Goal: Task Accomplishment & Management: Manage account settings

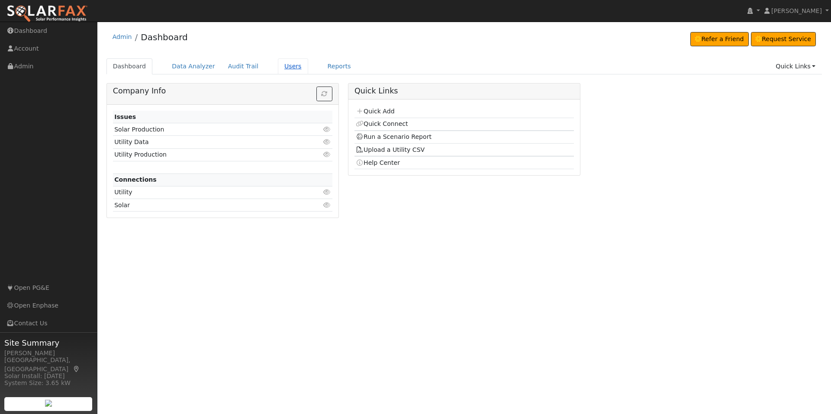
click at [286, 65] on link "Users" at bounding box center [293, 66] width 30 height 16
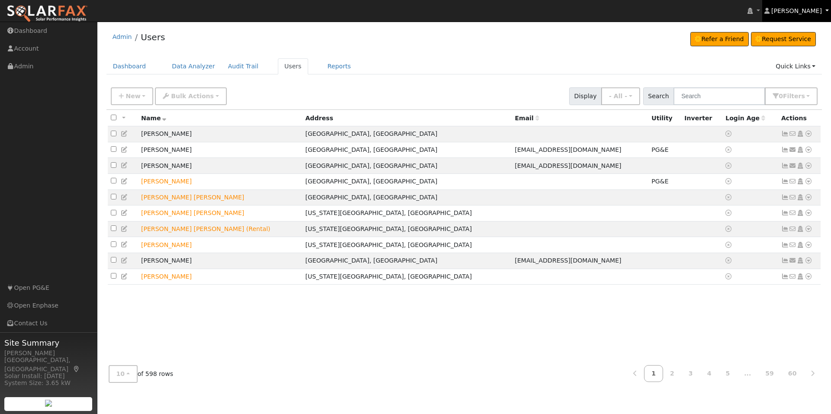
click at [811, 9] on span "[PERSON_NAME]" at bounding box center [797, 10] width 51 height 7
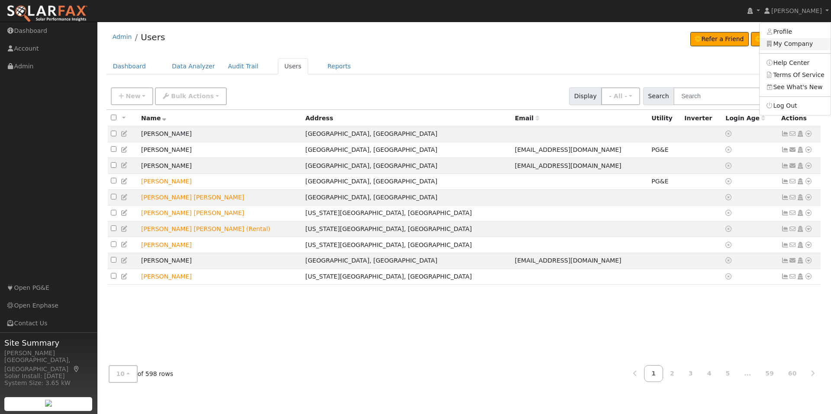
click at [798, 46] on link "My Company" at bounding box center [795, 44] width 71 height 12
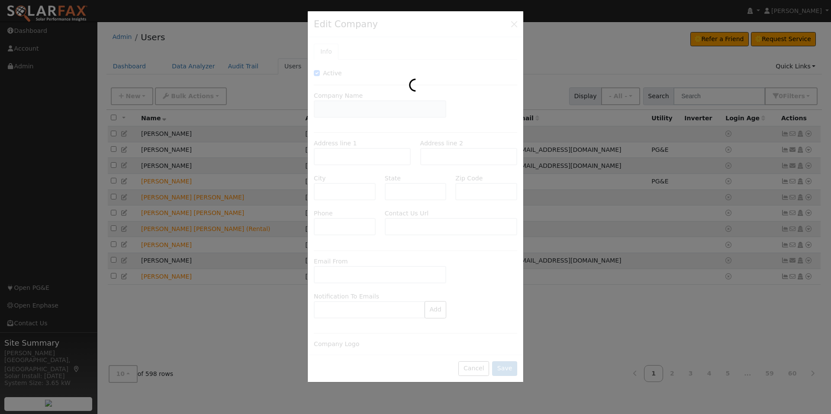
type input "[US_STATE] Solar Electric Cooperative"
type input "[STREET_ADDRESS]"
type input "[GEOGRAPHIC_DATA]"
type input "CA"
type input "95945"
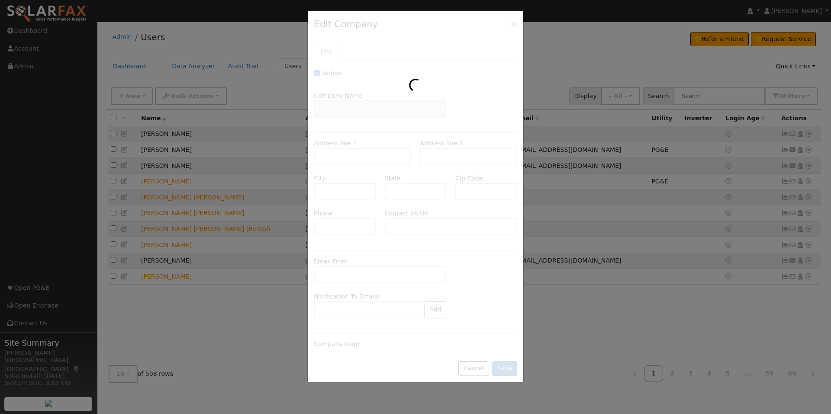
type input "[PHONE_NUMBER]"
type input "[URL][DOMAIN_NAME]"
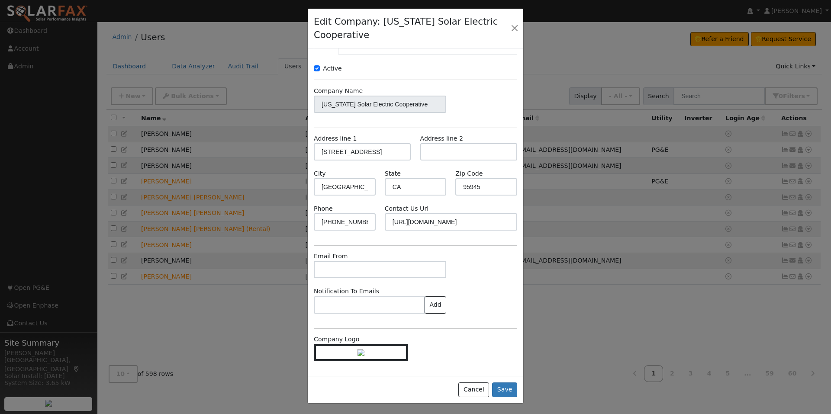
scroll to position [3, 0]
click at [481, 389] on button "Cancel" at bounding box center [474, 389] width 31 height 15
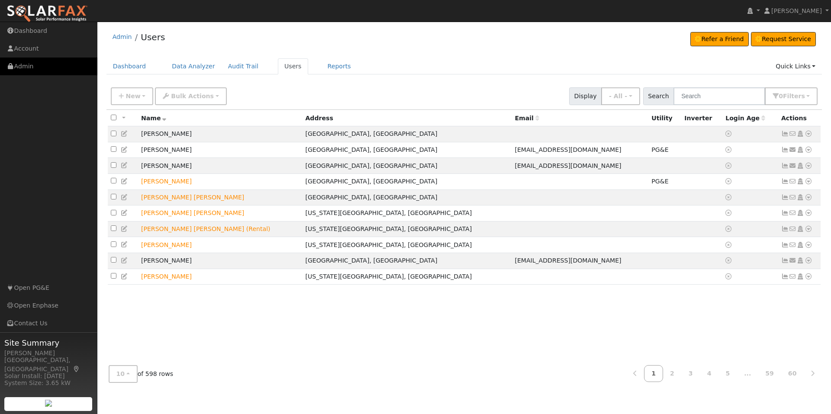
click at [38, 67] on link "Admin" at bounding box center [48, 67] width 97 height 18
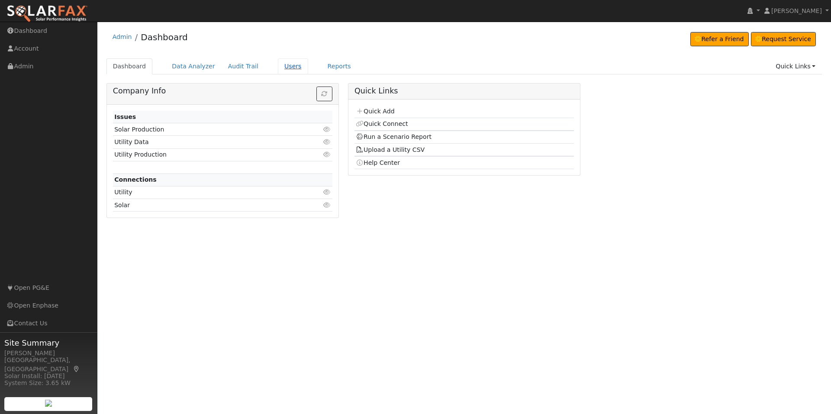
click at [278, 67] on link "Users" at bounding box center [293, 66] width 30 height 16
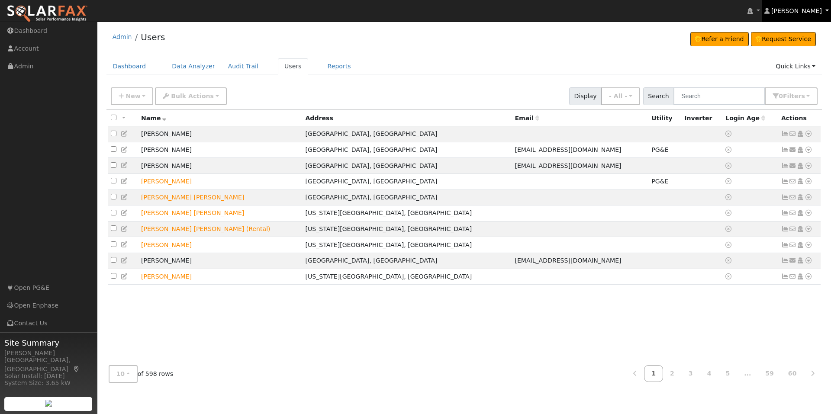
click at [810, 12] on span "[PERSON_NAME]" at bounding box center [797, 10] width 51 height 7
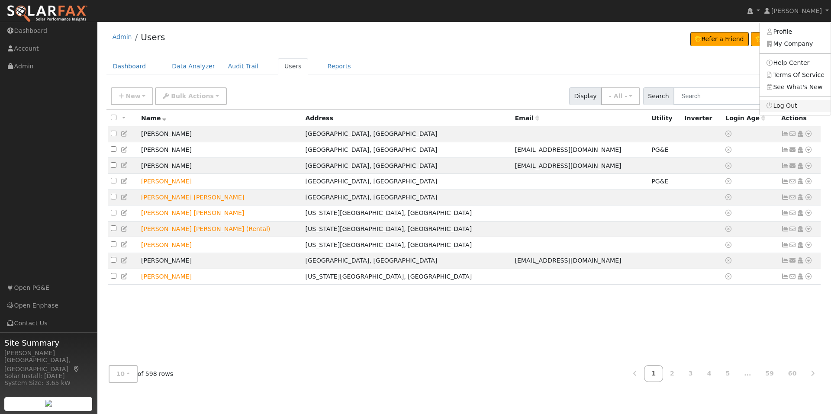
click at [792, 107] on link "Log Out" at bounding box center [795, 106] width 71 height 12
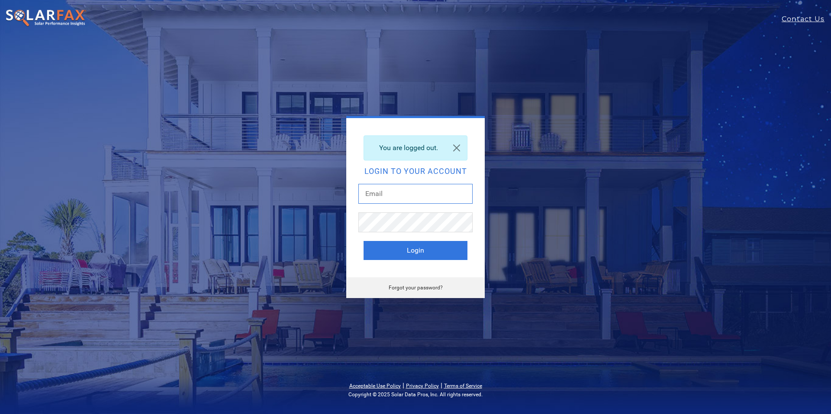
click at [422, 200] on input "text" at bounding box center [416, 194] width 114 height 20
type input "angel@cal-solar.com"
click at [420, 194] on input "angel@cal-solar.com" at bounding box center [416, 194] width 114 height 20
